Goal: Information Seeking & Learning: Learn about a topic

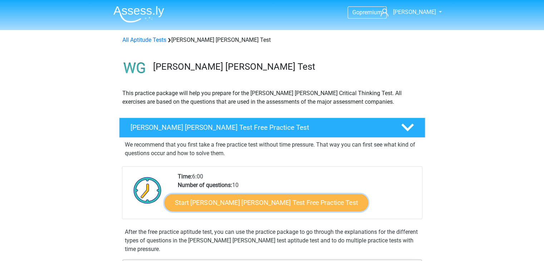
click at [243, 201] on link "Start Watson Glaser Test Free Practice Test" at bounding box center [265, 202] width 203 height 17
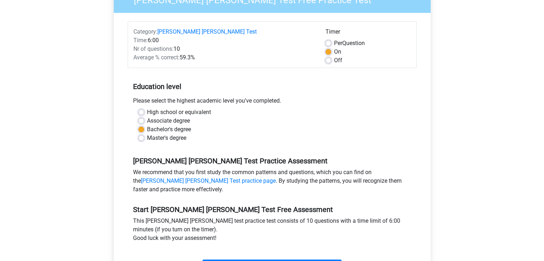
scroll to position [179, 0]
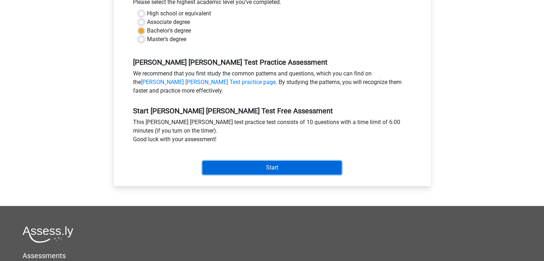
click at [282, 161] on input "Start" at bounding box center [271, 168] width 139 height 14
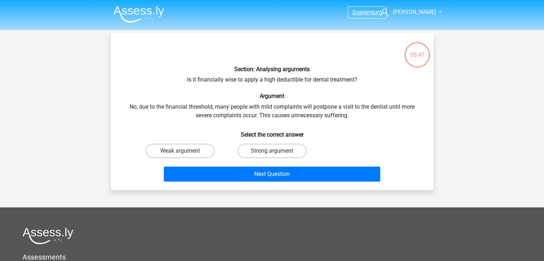
click at [367, 13] on span "premium" at bounding box center [370, 12] width 23 height 7
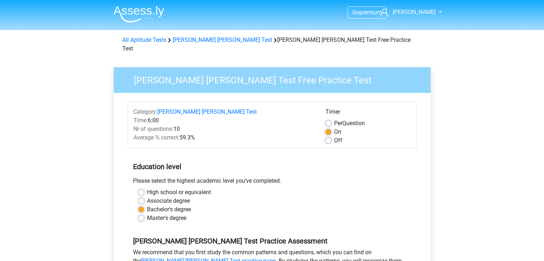
scroll to position [179, 0]
